Goal: Navigation & Orientation: Find specific page/section

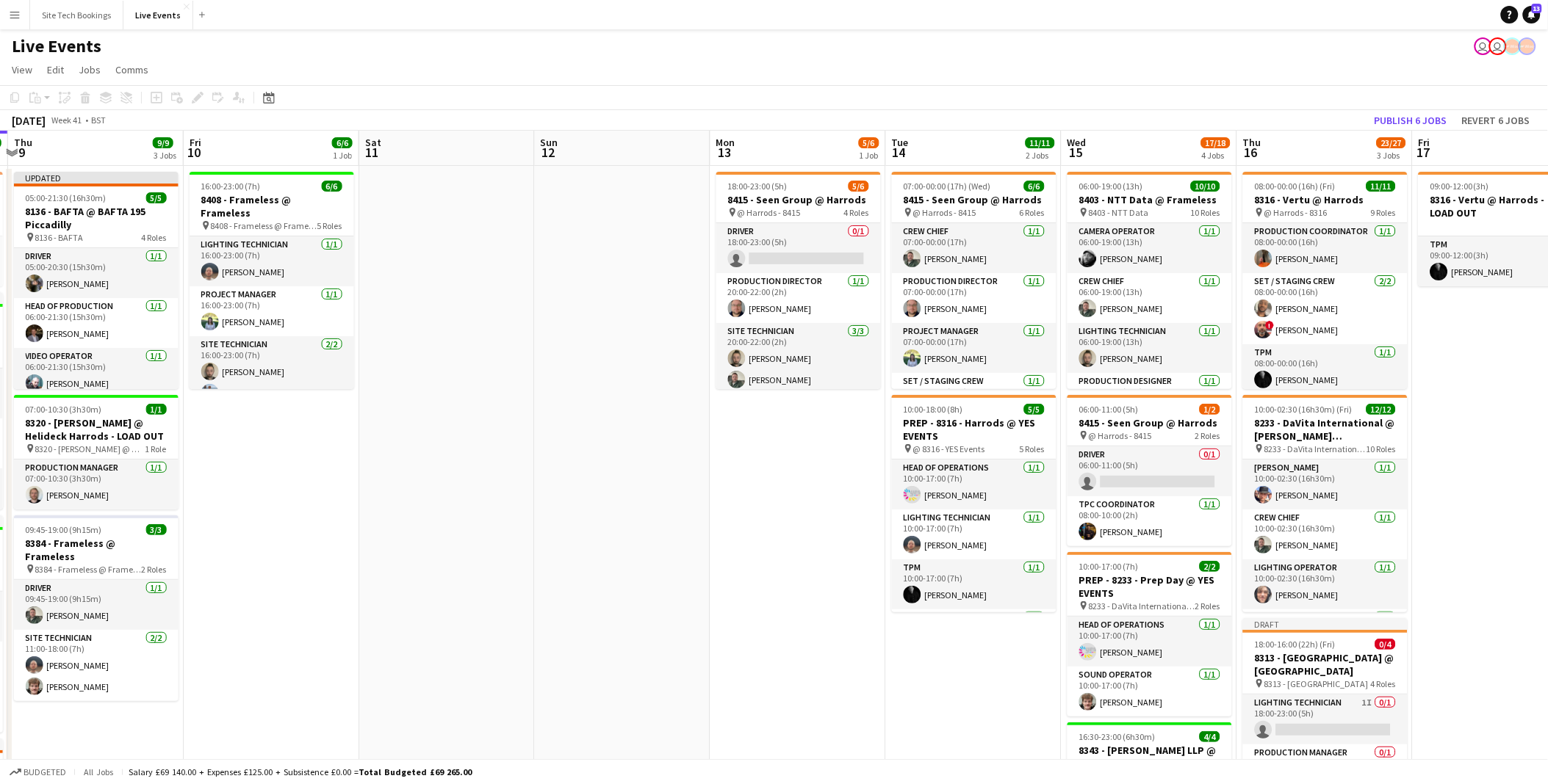
scroll to position [0, 527]
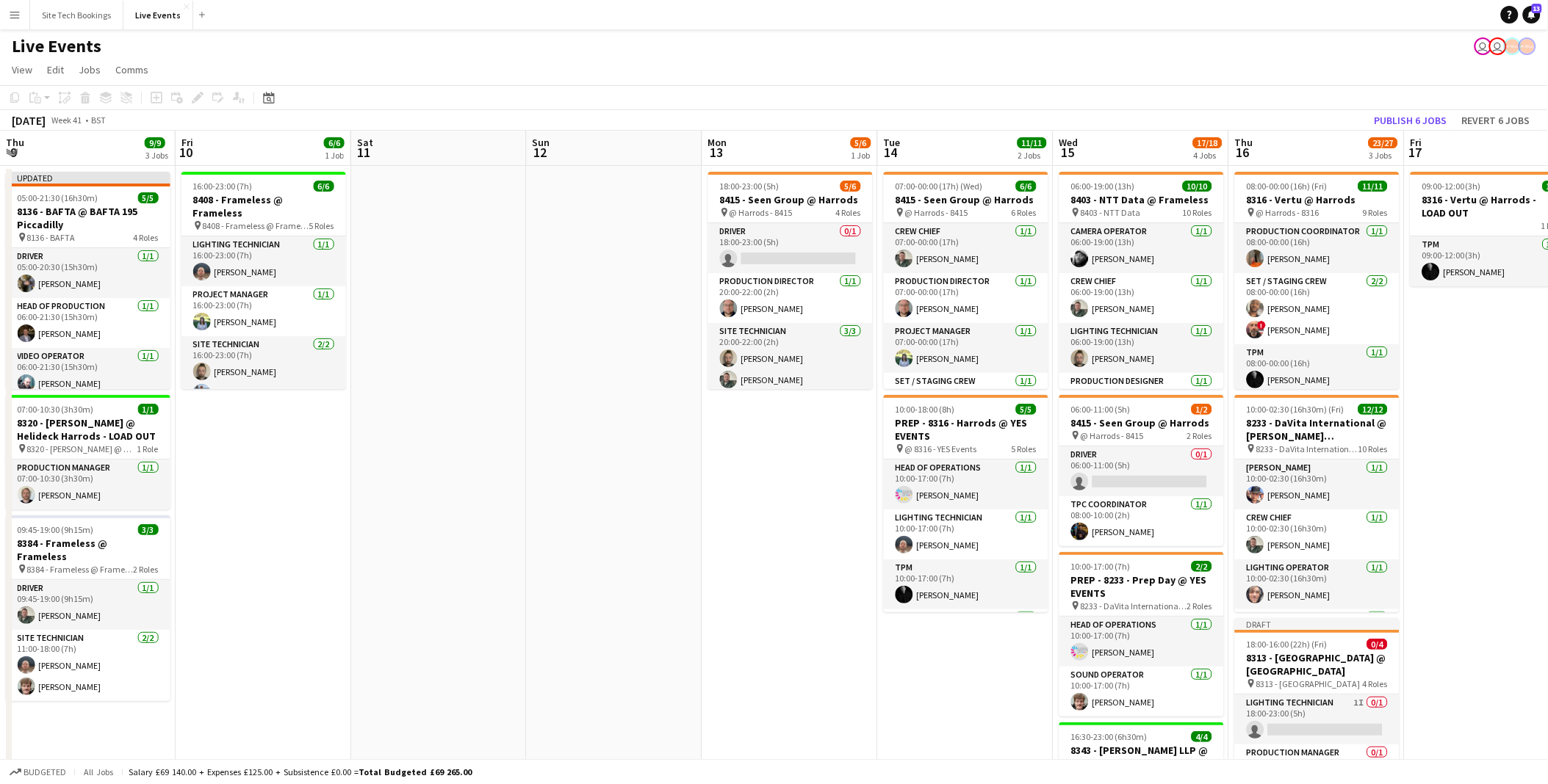
drag, startPoint x: 986, startPoint y: 610, endPoint x: 635, endPoint y: 588, distance: 351.7
click at [635, 588] on app-calendar-viewport "Mon 6 20/20 5 Jobs Tue 7 73/73 5 Jobs Wed 8 41/41 5 Jobs Thu 9 9/9 3 Jobs Fri 1…" at bounding box center [774, 721] width 1548 height 1181
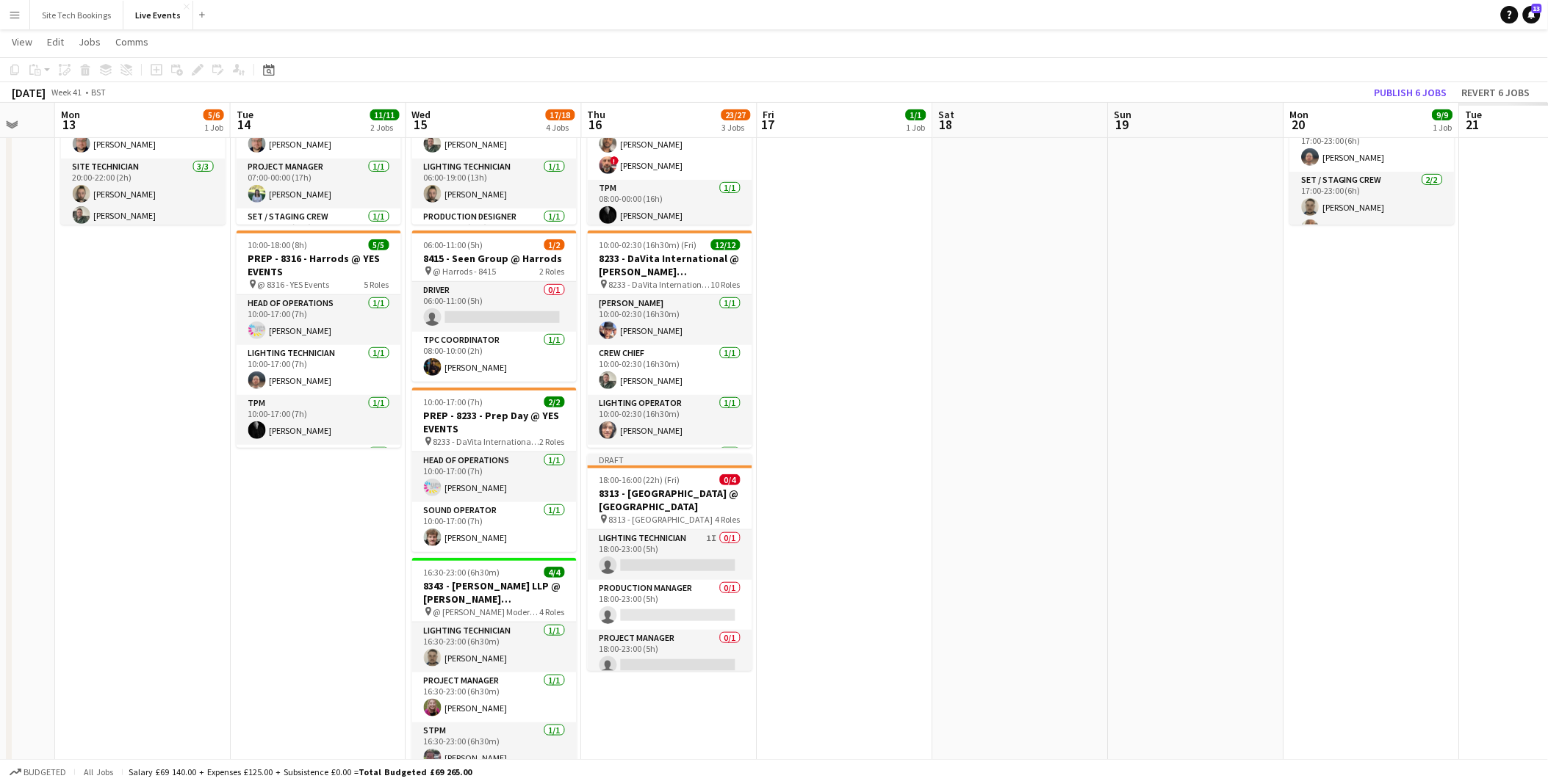
scroll to position [0, 440]
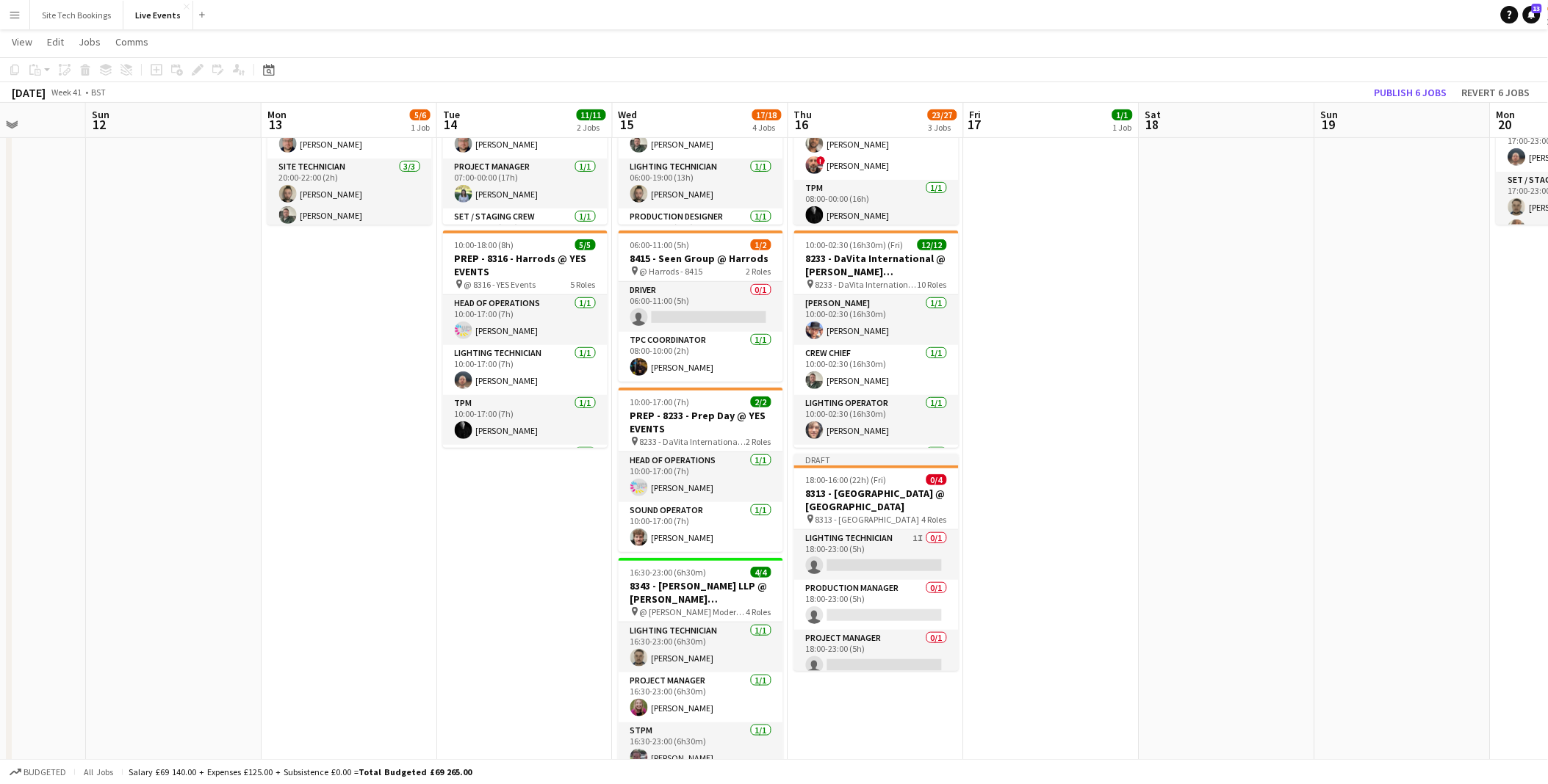
drag, startPoint x: 868, startPoint y: 631, endPoint x: 458, endPoint y: 576, distance: 413.7
click at [458, 576] on app-calendar-viewport "Thu 9 9/9 3 Jobs Fri 10 6/6 1 Job Sat 11 Sun 12 Mon 13 5/6 1 Job Tue 14 11/11 2…" at bounding box center [774, 520] width 1548 height 1252
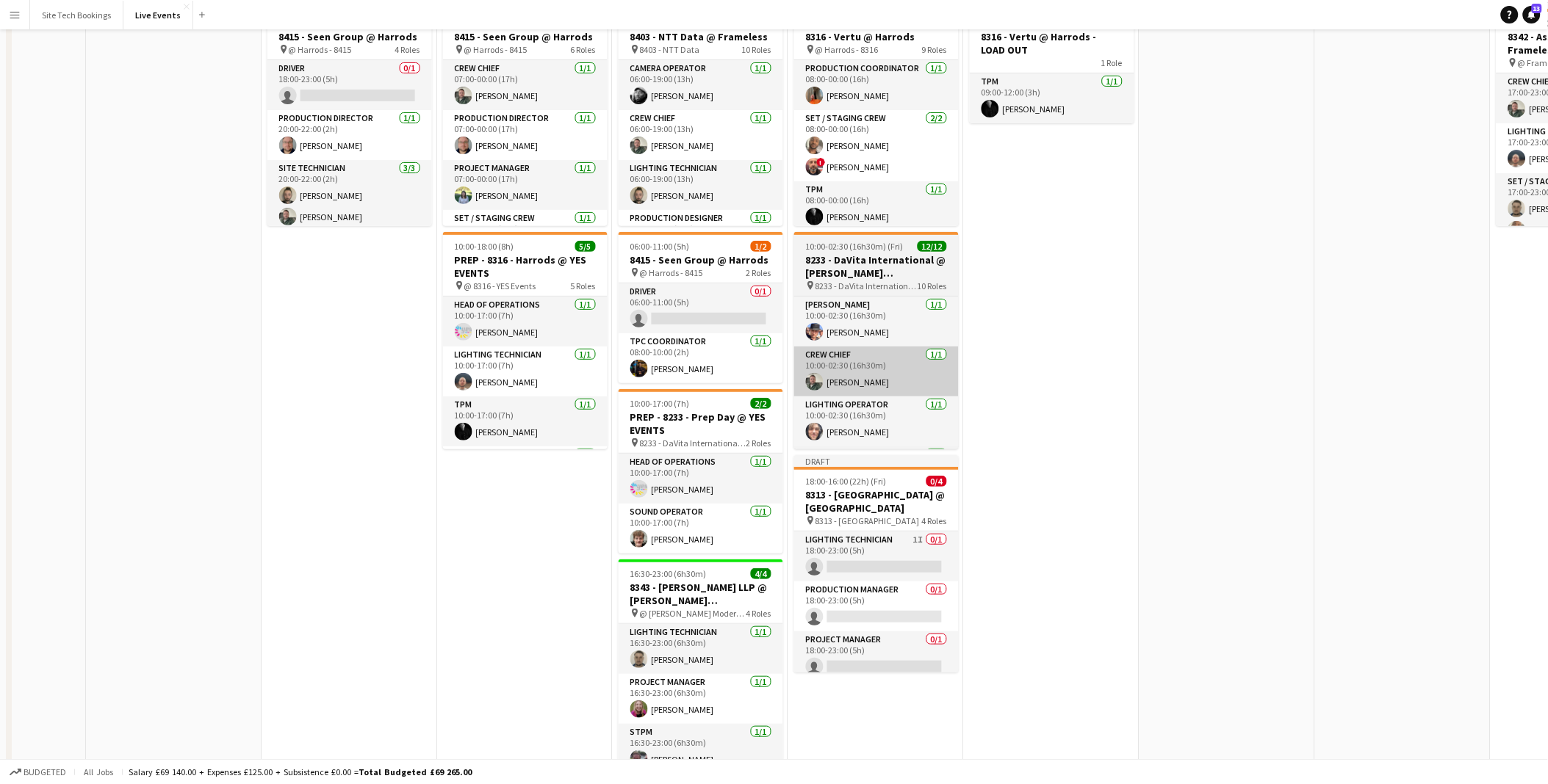
scroll to position [0, 0]
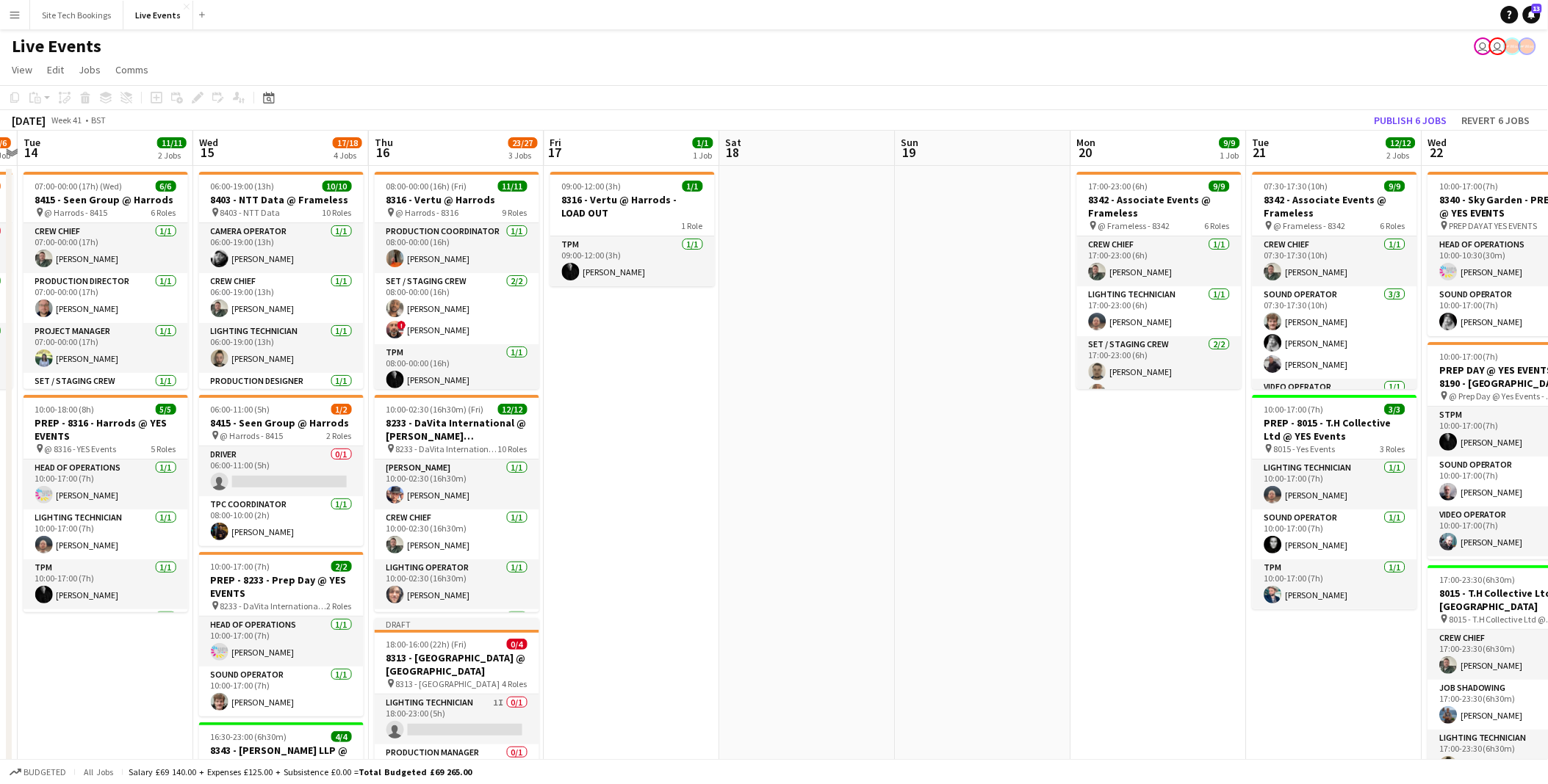
drag, startPoint x: 906, startPoint y: 541, endPoint x: 779, endPoint y: 548, distance: 127.2
click at [779, 548] on app-calendar-viewport "Sat 11 Sun 12 Mon 13 5/6 1 Job Tue 14 11/11 2 Jobs Wed 15 17/18 4 Jobs Thu 16 2…" at bounding box center [774, 721] width 1548 height 1181
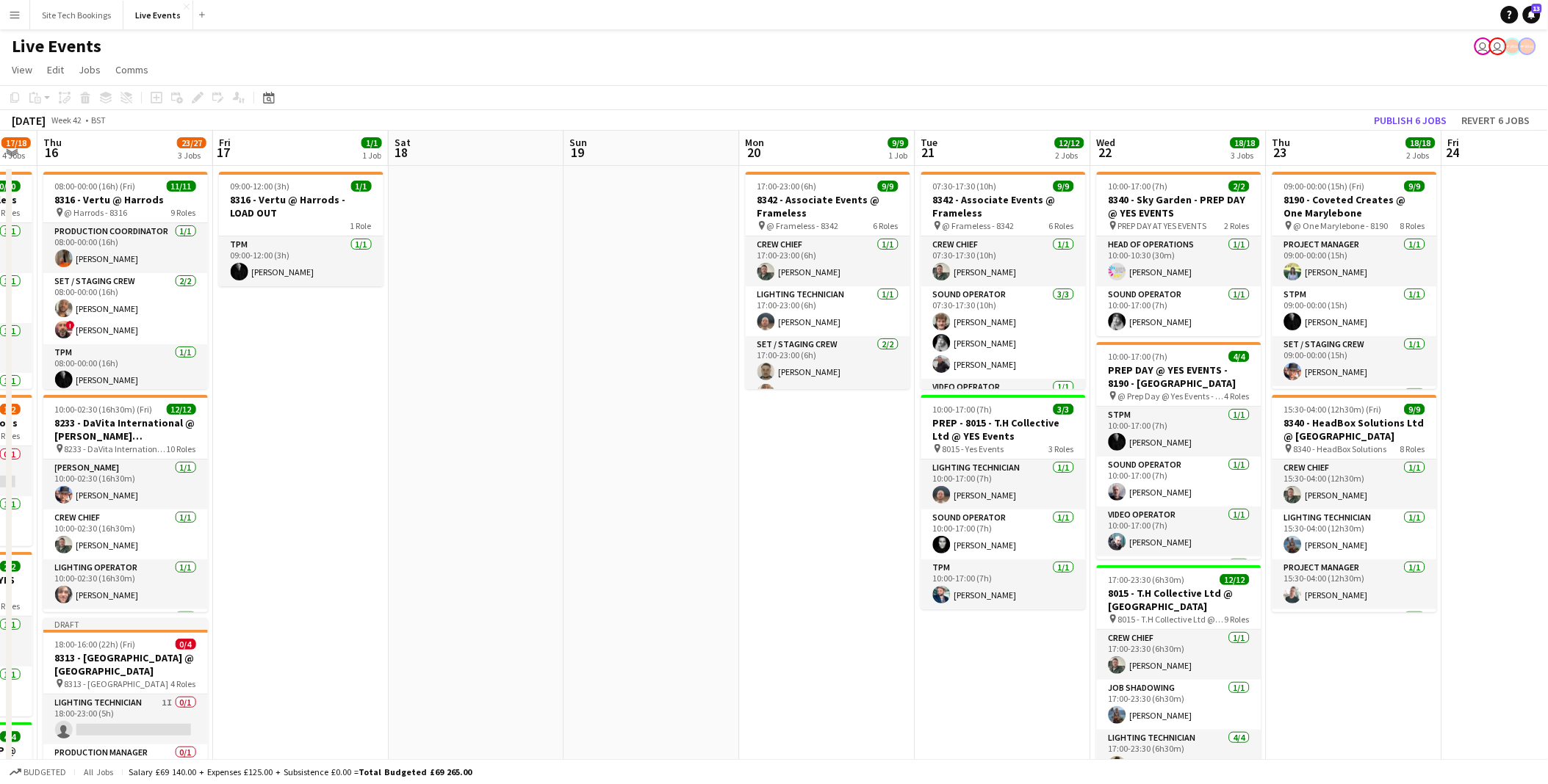
scroll to position [0, 498]
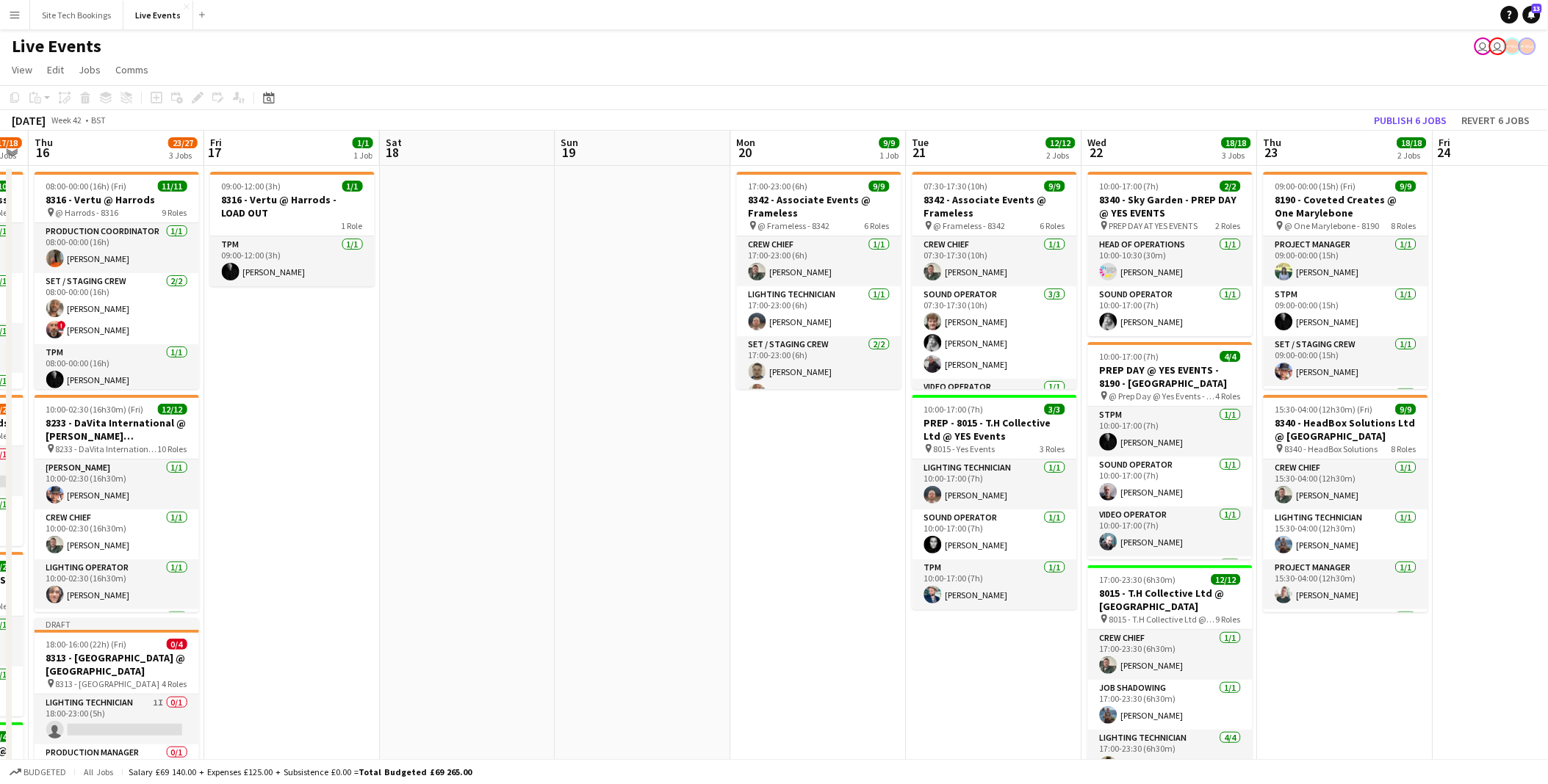
drag, startPoint x: 1063, startPoint y: 561, endPoint x: 723, endPoint y: 548, distance: 340.2
click at [723, 548] on app-calendar-viewport "Mon 13 5/6 1 Job Tue 14 11/11 2 Jobs Wed 15 17/18 4 Jobs Thu 16 23/27 3 Jobs Fr…" at bounding box center [774, 721] width 1548 height 1181
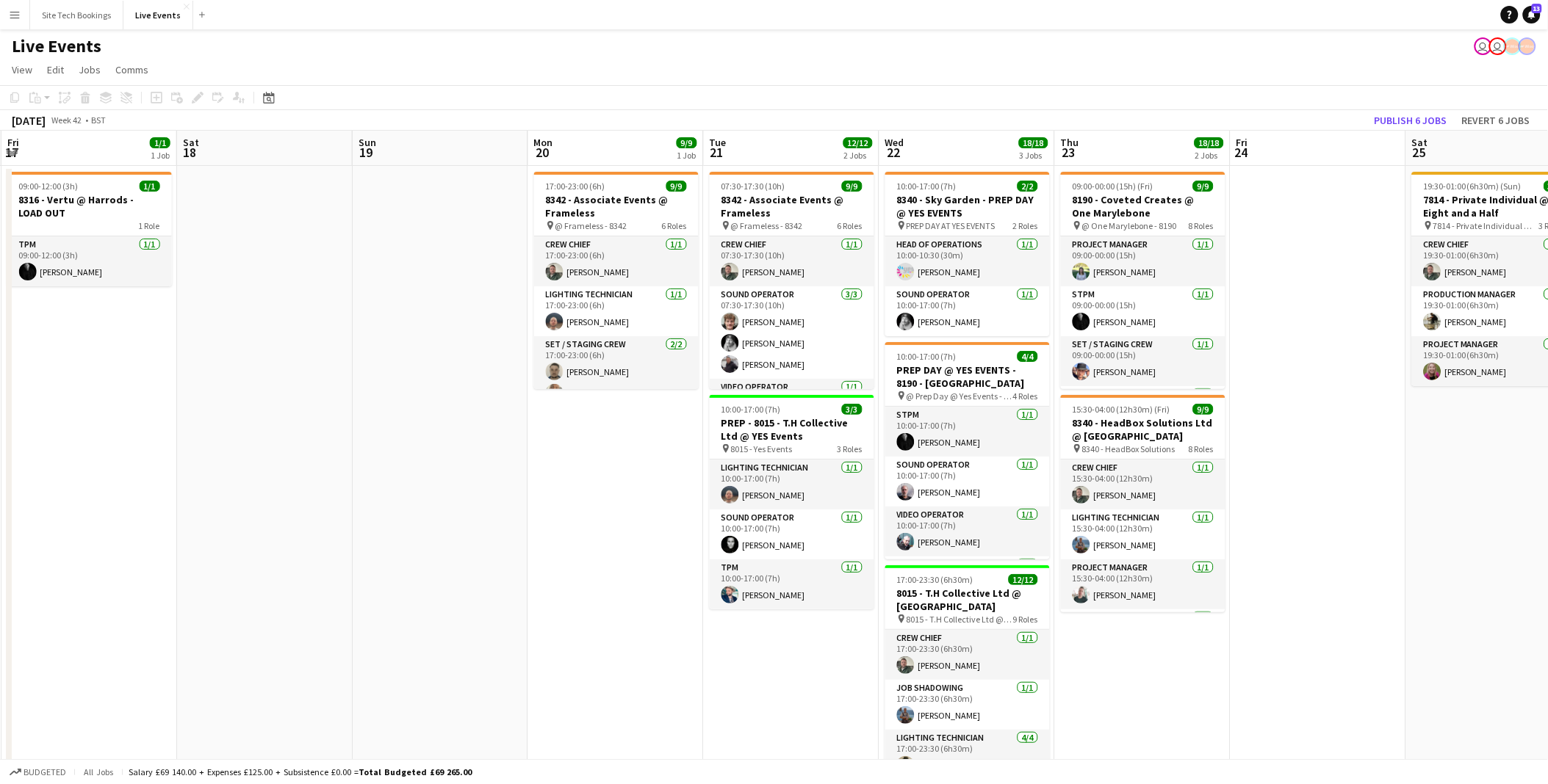
scroll to position [0, 493]
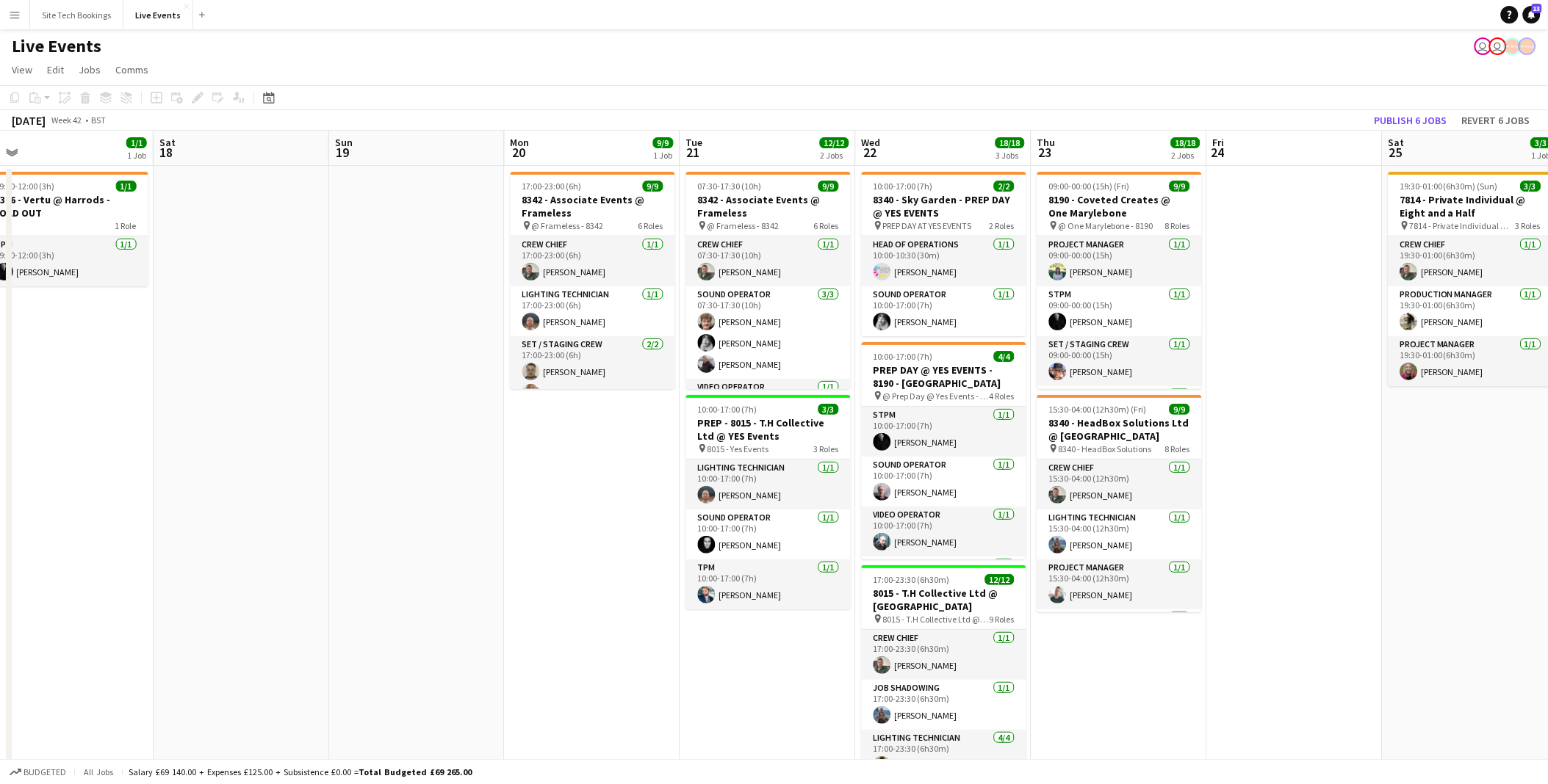
drag, startPoint x: 855, startPoint y: 547, endPoint x: 341, endPoint y: 474, distance: 519.2
click at [334, 475] on app-calendar-viewport "Tue 14 11/11 2 Jobs Wed 15 17/18 4 Jobs Thu 16 23/27 3 Jobs Fri 17 1/1 1 Job Sa…" at bounding box center [774, 721] width 1548 height 1181
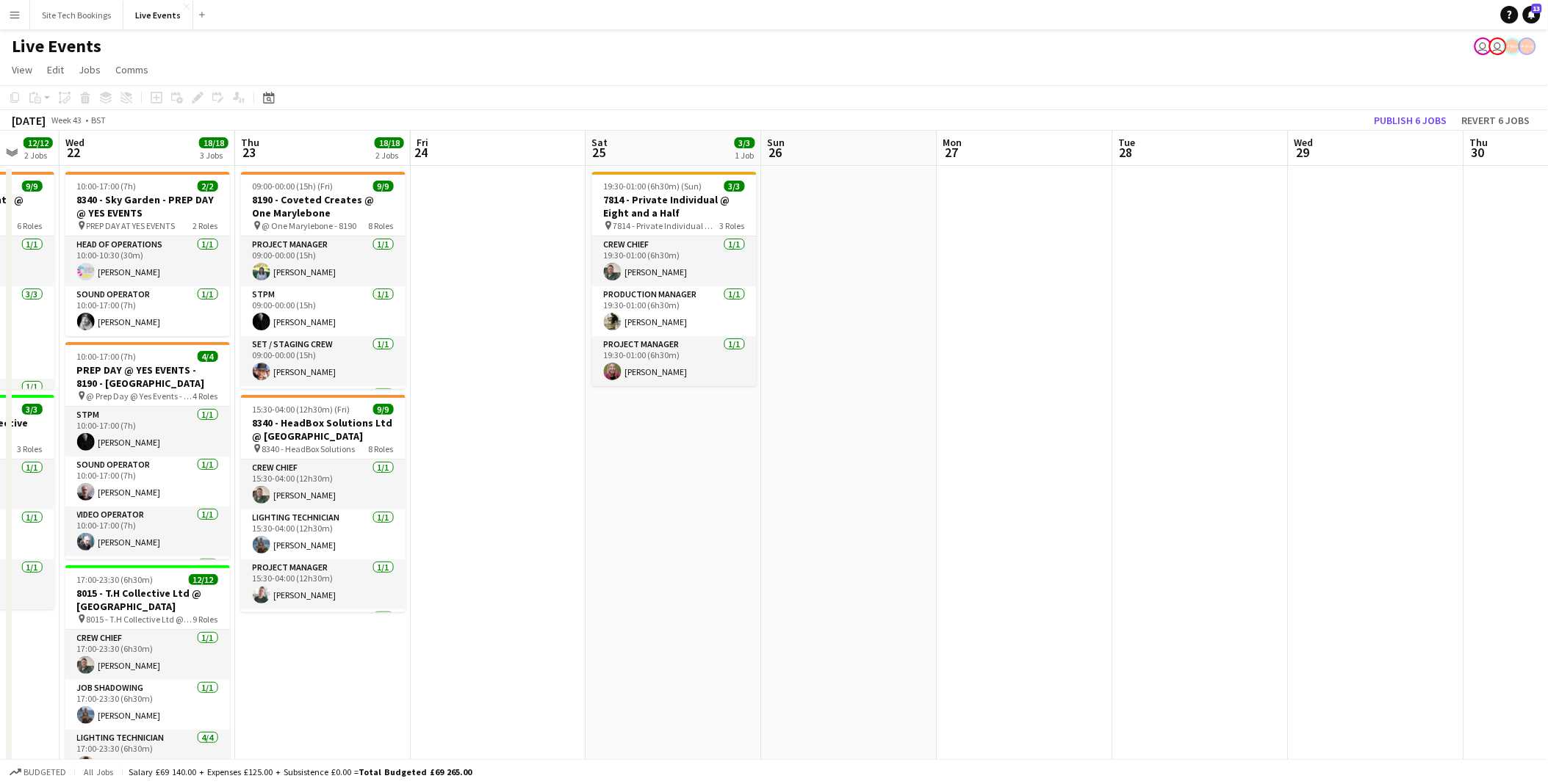
drag, startPoint x: 995, startPoint y: 568, endPoint x: 591, endPoint y: 470, distance: 415.7
click at [434, 477] on app-calendar-viewport "Sun 19 Mon 20 9/9 1 Job Tue 21 12/12 2 Jobs Wed 22 18/18 3 Jobs Thu 23 18/18 2 …" at bounding box center [774, 721] width 1548 height 1181
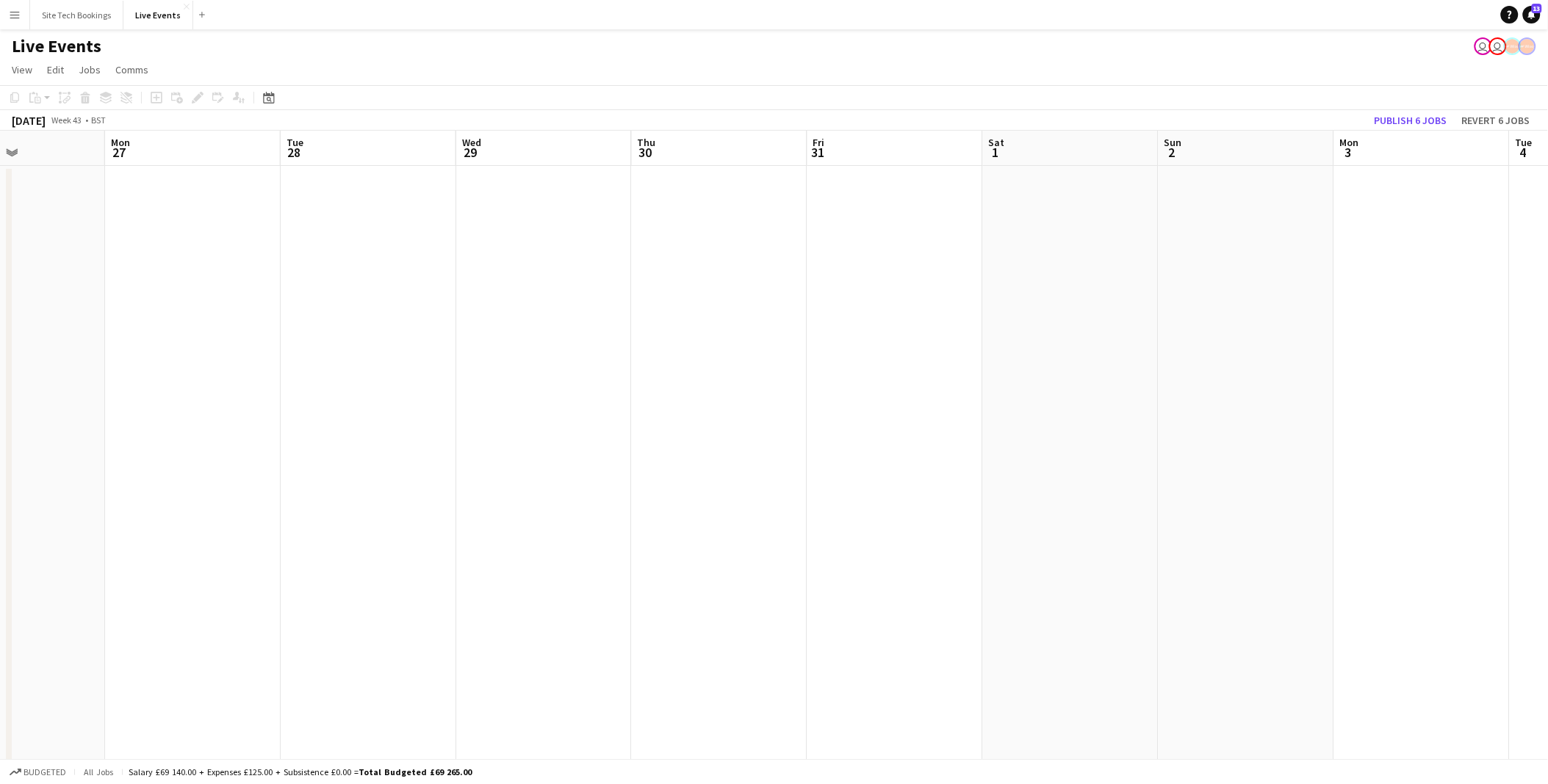
drag, startPoint x: 196, startPoint y: 441, endPoint x: 1205, endPoint y: 584, distance: 1019.1
click at [207, 439] on app-calendar-viewport "Fri 24 Sat 25 3/3 1 Job Sun 26 Mon 27 Tue 28 Wed 29 Thu 30 Fri 31 Sat 1 Sun 2 M…" at bounding box center [774, 721] width 1548 height 1181
click at [424, 459] on app-calendar-viewport "Fri 24 Sat 25 3/3 1 Job Sun 26 Mon 27 Tue 28 Wed 29 Thu 30 Fri 31 Sat 1 Sun 2 M…" at bounding box center [774, 721] width 1548 height 1181
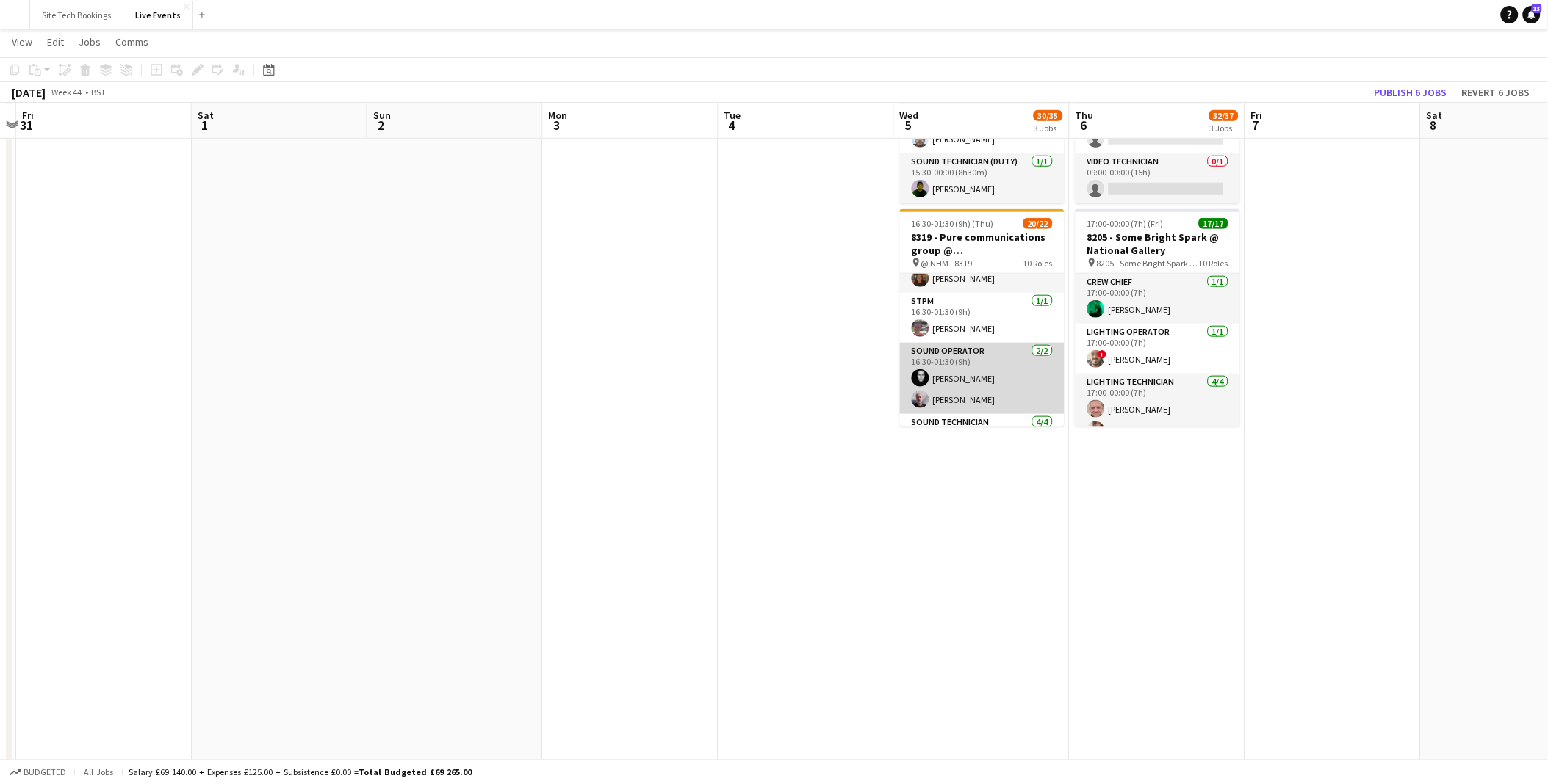
scroll to position [0, 0]
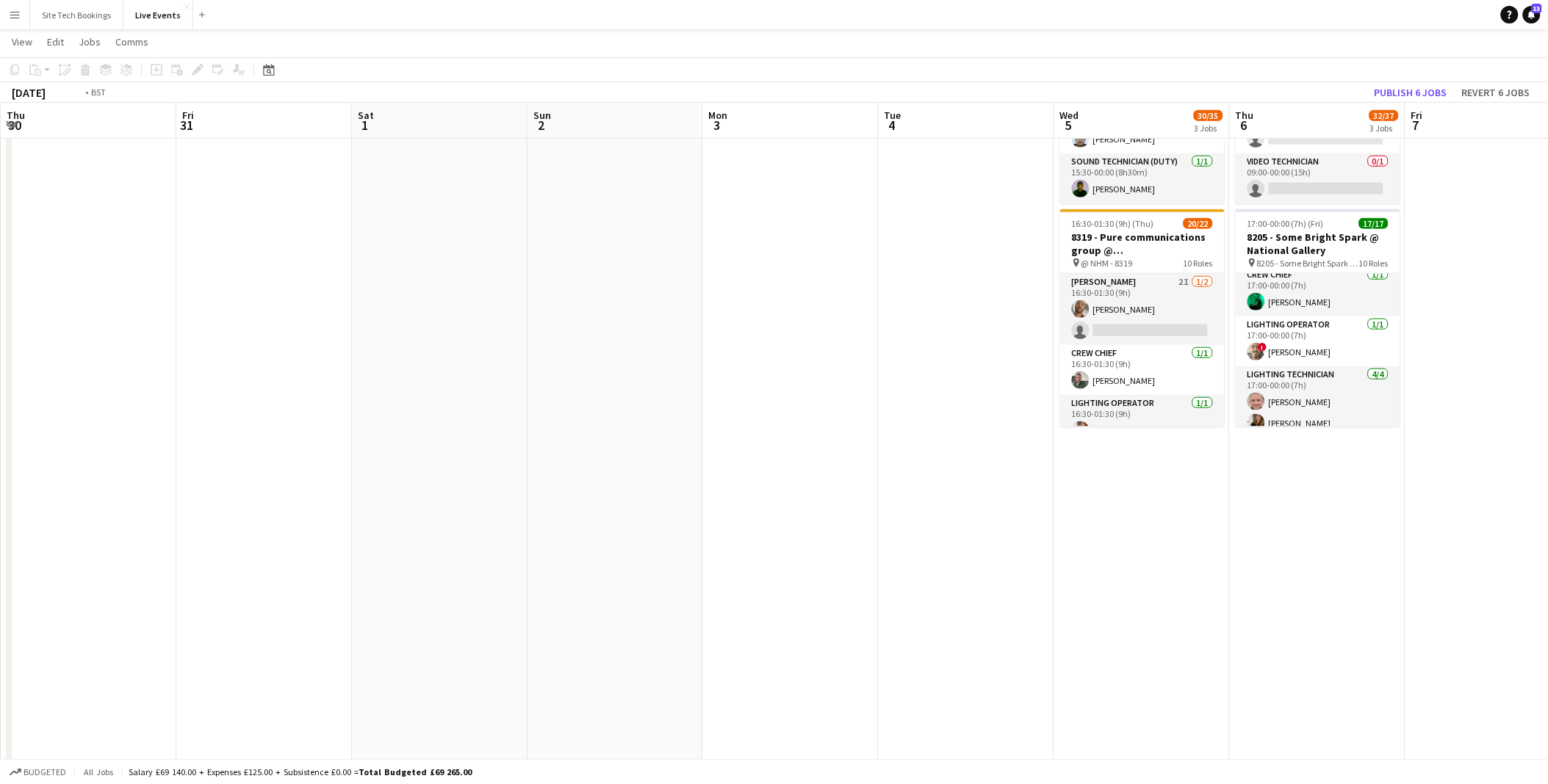
drag, startPoint x: 662, startPoint y: 458, endPoint x: 1467, endPoint y: 487, distance: 805.5
click at [1548, 505] on html "Menu Boards Boards Boards All jobs Status Workforce Workforce My Workforce Recr…" at bounding box center [774, 260] width 1548 height 1335
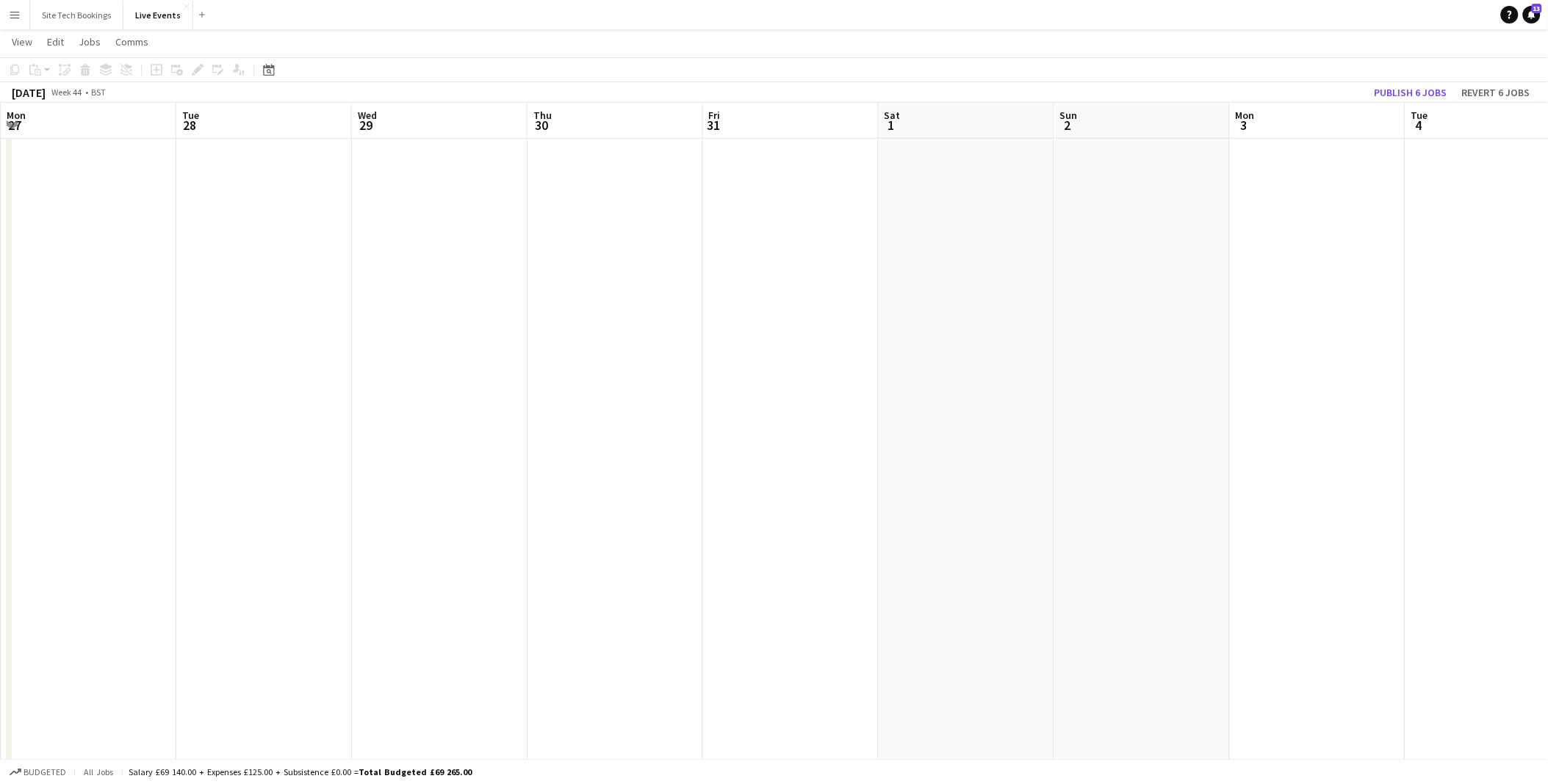
click at [1223, 528] on app-calendar-viewport "Sat 25 3/3 1 Job Sun 26 Mon 27 Tue 28 Wed 29 Thu 30 Fri 31 Sat 1 Sun 2 Mon 3 Tu…" at bounding box center [774, 276] width 1548 height 1252
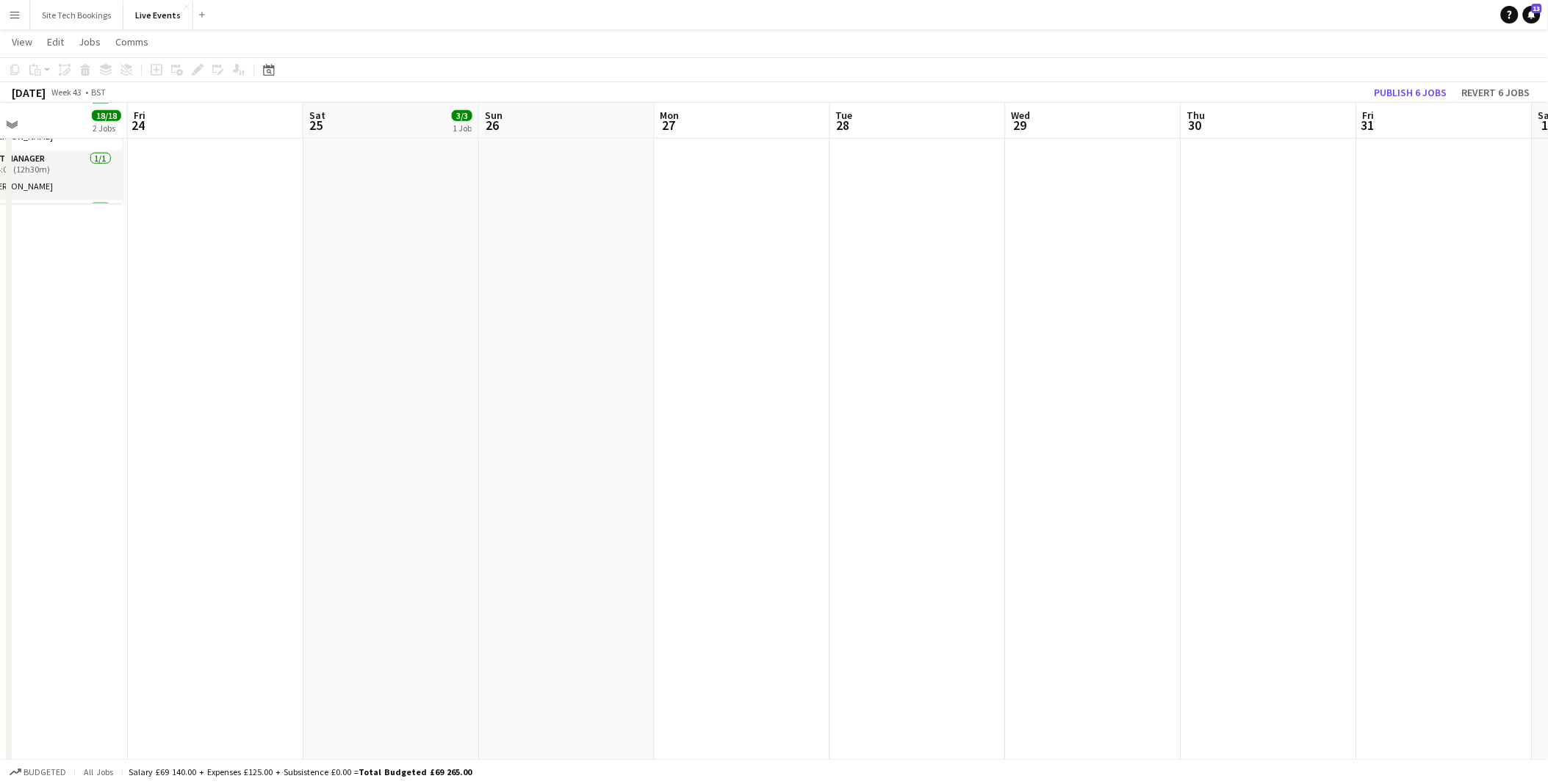
drag, startPoint x: 531, startPoint y: 476, endPoint x: 1147, endPoint y: 505, distance: 616.7
click at [1078, 503] on app-calendar-viewport "Tue 21 12/12 2 Jobs Wed 22 18/18 3 Jobs Thu 23 18/18 2 Jobs Fri 24 Sat 25 3/3 1…" at bounding box center [774, 276] width 1548 height 1252
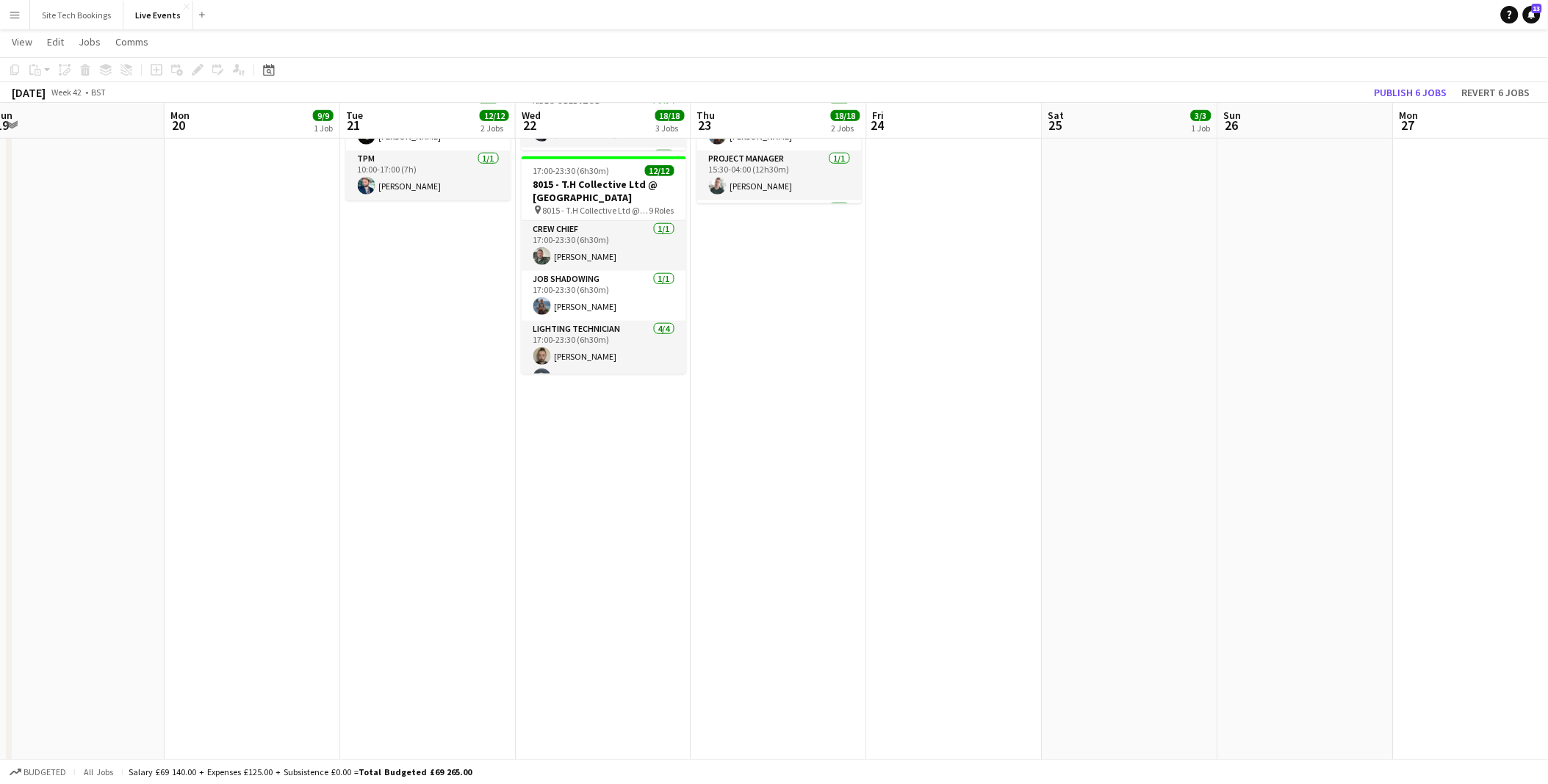
click at [657, 443] on app-calendar-viewport "Fri 17 1/1 1 Job Sat 18 Sun 19 Mon 20 9/9 1 Job Tue 21 12/12 2 Jobs Wed 22 18/1…" at bounding box center [774, 276] width 1548 height 1252
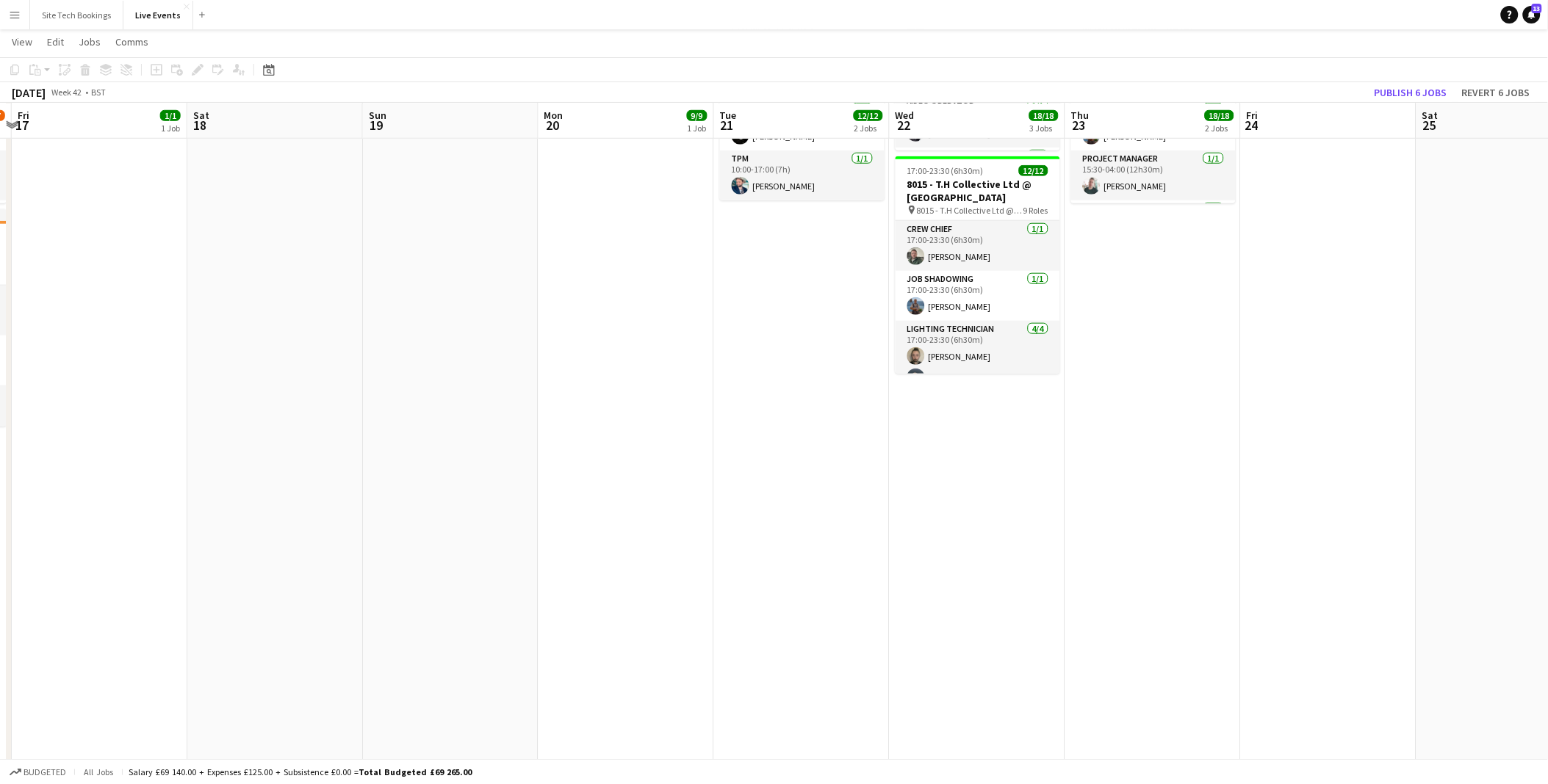
drag, startPoint x: 1051, startPoint y: 458, endPoint x: 571, endPoint y: 368, distance: 488.4
click at [1438, 498] on app-calendar-viewport "Tue 14 11/11 2 Jobs Wed 15 17/18 4 Jobs Thu 16 23/27 3 Jobs Fri 17 1/1 1 Job Sa…" at bounding box center [774, 276] width 1548 height 1252
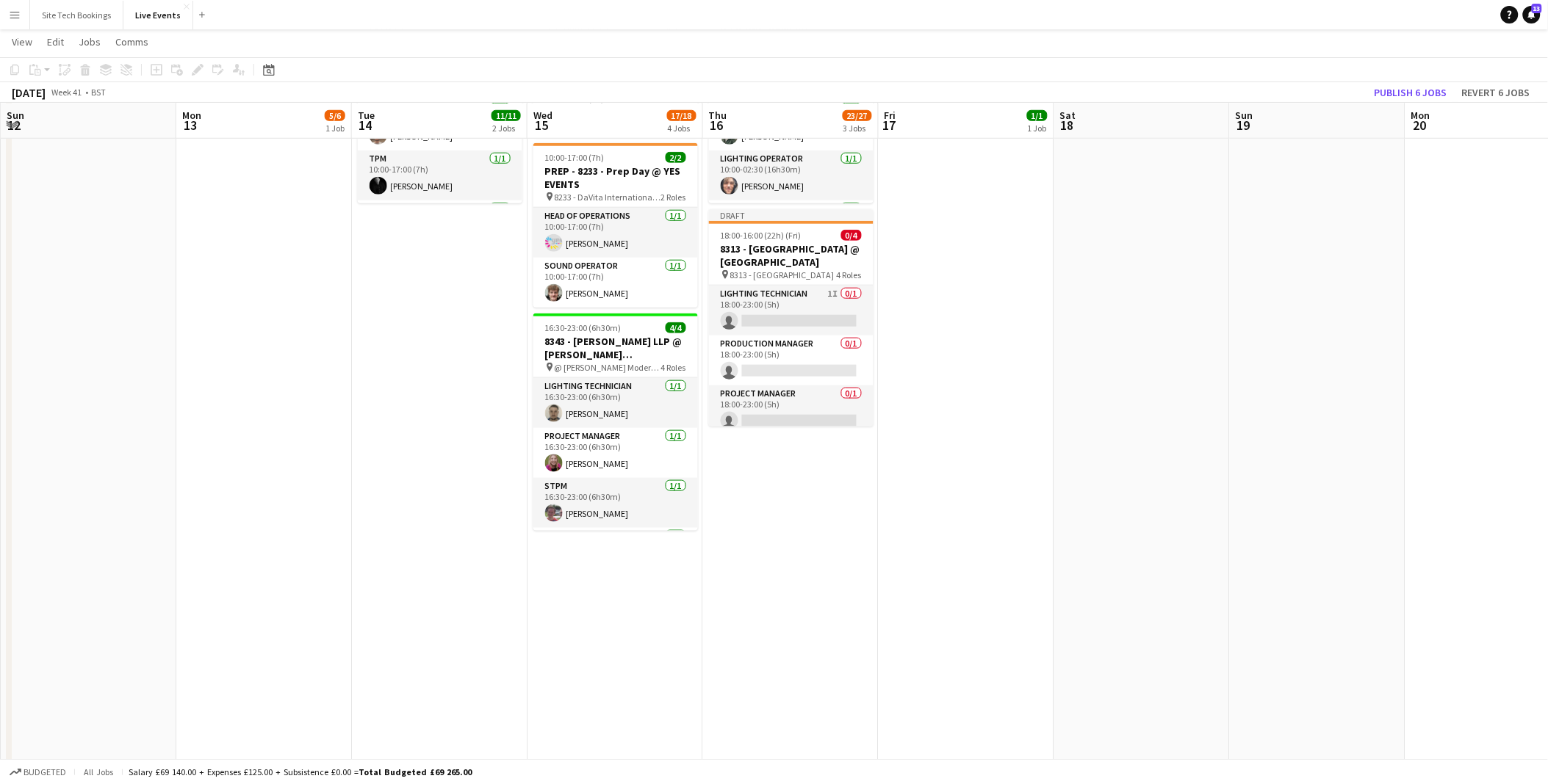
drag, startPoint x: 741, startPoint y: 376, endPoint x: 1105, endPoint y: 431, distance: 368.1
click at [1010, 416] on app-calendar-viewport "Fri 10 6/6 1 Job Sat 11 Sun 12 Mon 13 5/6 1 Job Tue 14 11/11 2 Jobs Wed 15 17/1…" at bounding box center [774, 276] width 1548 height 1252
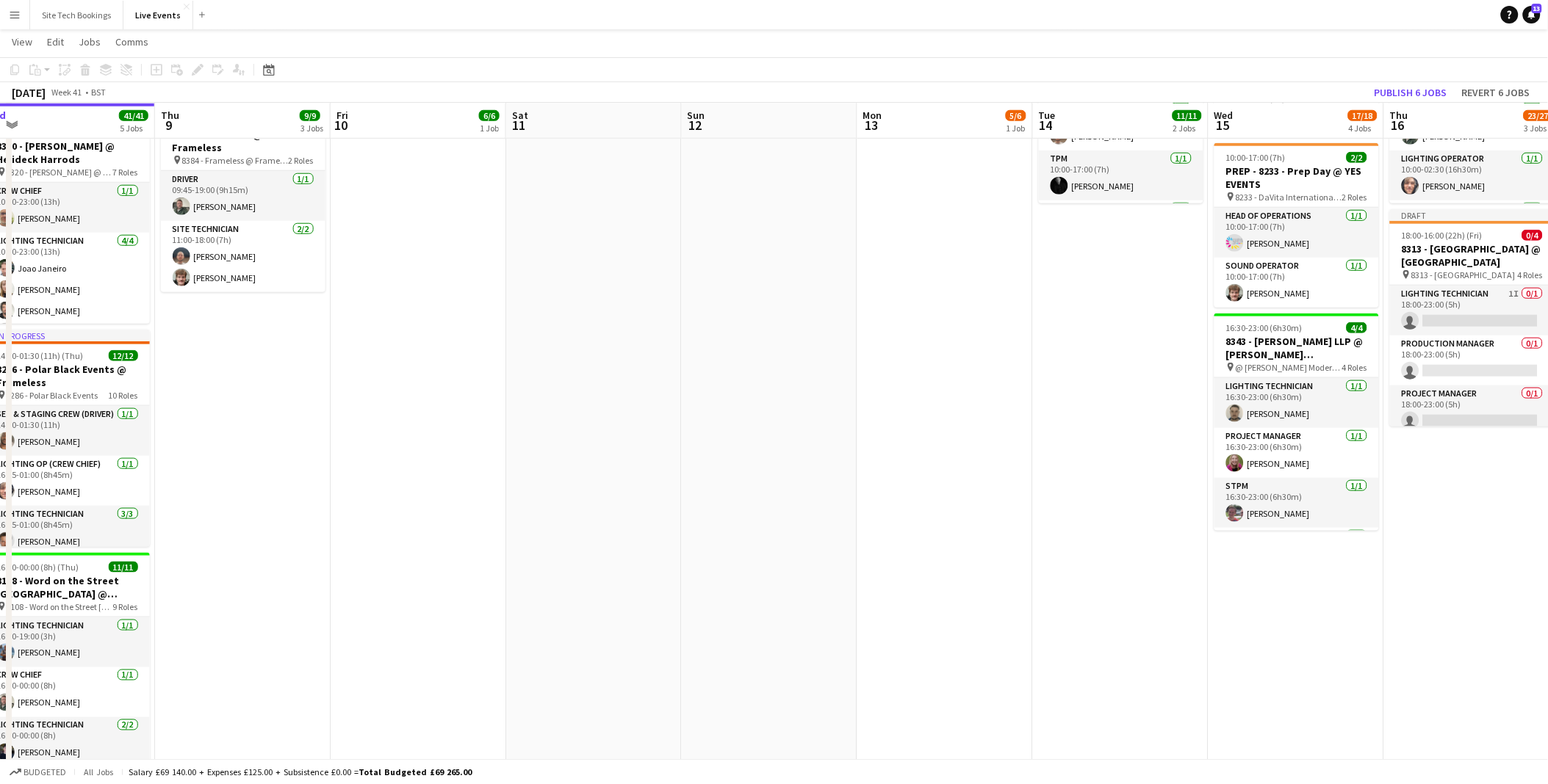
click at [731, 349] on app-calendar-viewport "Mon 6 20/20 5 Jobs Tue 7 73/73 5 Jobs Wed 8 41/41 5 Jobs Thu 9 9/9 3 Jobs Fri 1…" at bounding box center [774, 276] width 1548 height 1252
